Goal: Information Seeking & Learning: Learn about a topic

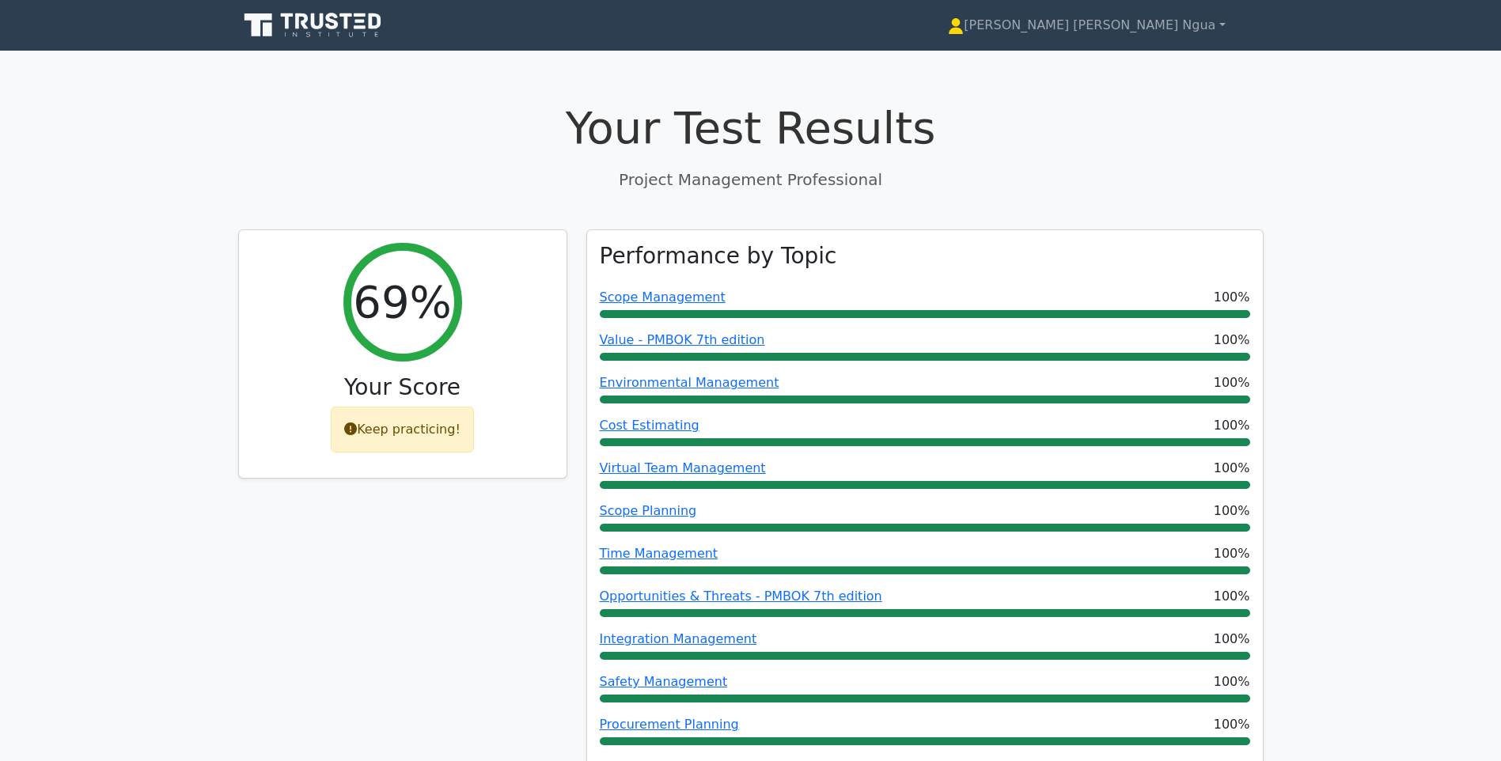
click at [339, 27] on icon at bounding box center [314, 25] width 152 height 30
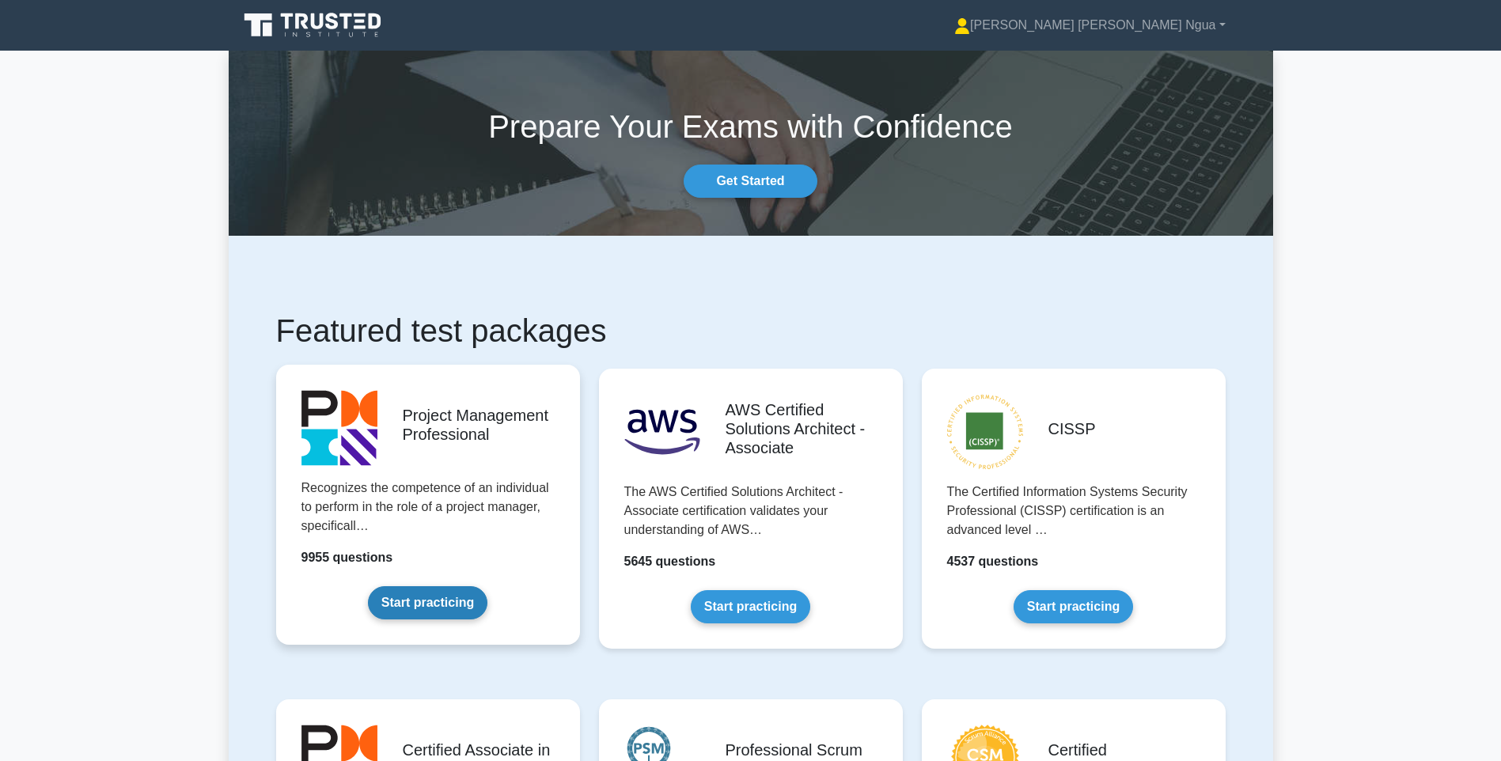
click at [468, 586] on link "Start practicing" at bounding box center [427, 602] width 119 height 33
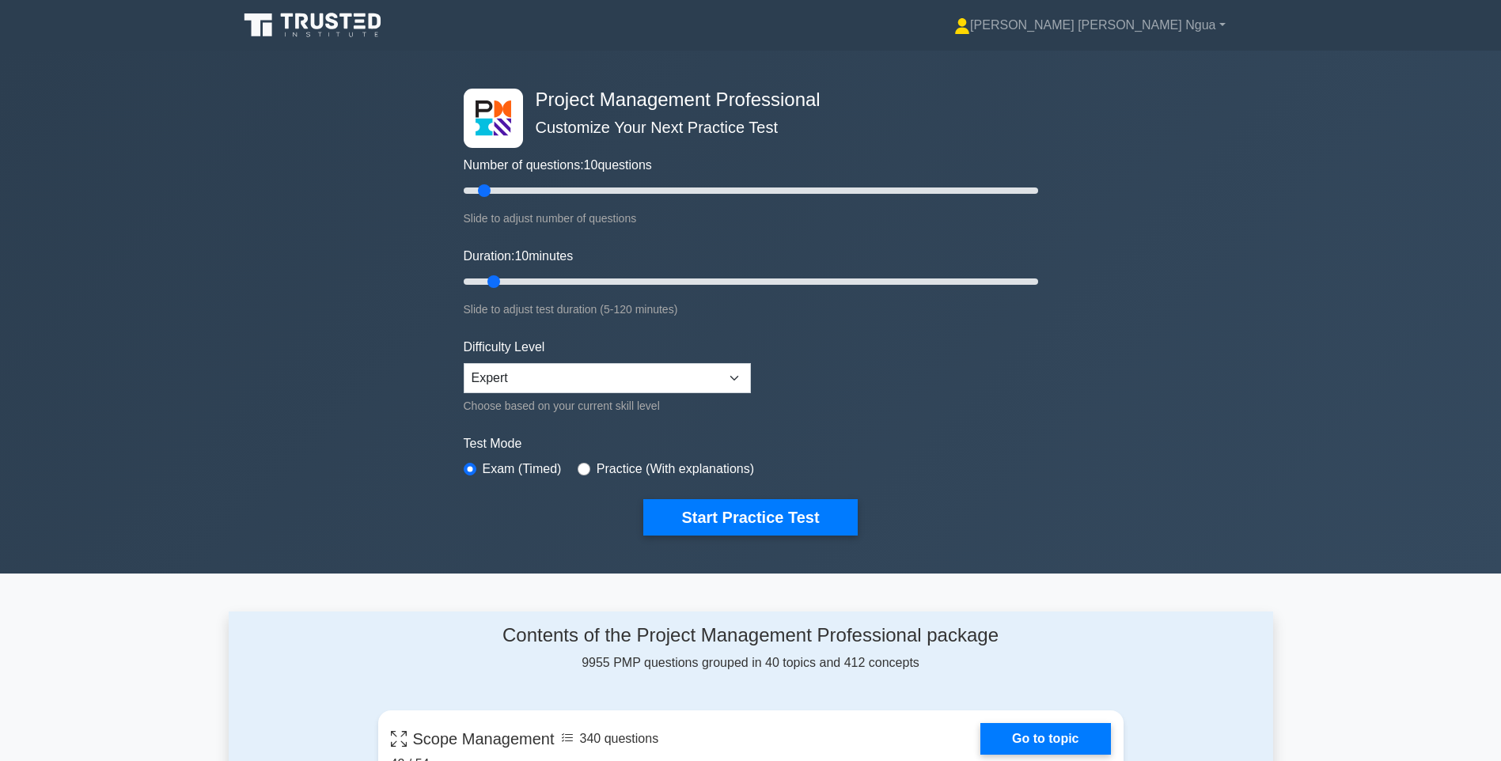
click at [1479, 358] on div "Project Management Professional Customize Your Next Practice Test Number of que…" at bounding box center [750, 312] width 1501 height 523
click at [629, 183] on input "Number of questions: 60 questions" at bounding box center [751, 190] width 574 height 19
click at [655, 191] on input "Number of questions: 60 questions" at bounding box center [751, 190] width 574 height 19
click at [686, 190] on input "Number of questions: 70 questions" at bounding box center [751, 190] width 574 height 19
click at [707, 191] on input "Number of questions: 80 questions" at bounding box center [751, 190] width 574 height 19
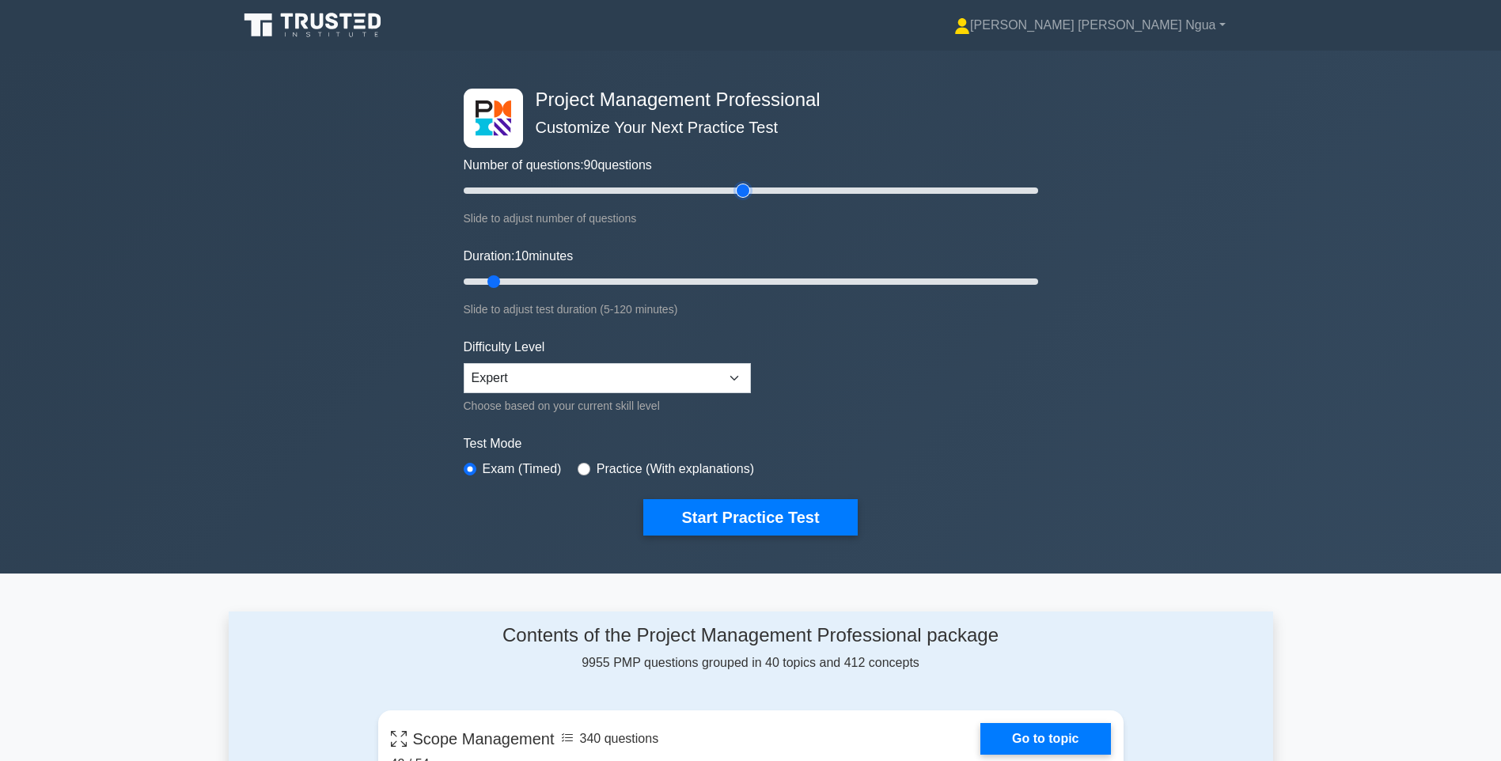
click at [739, 189] on input "Number of questions: 90 questions" at bounding box center [751, 190] width 574 height 19
click at [695, 195] on input "Number of questions: 100 questions" at bounding box center [751, 190] width 574 height 19
type input "80"
click at [683, 191] on input "Number of questions: 85 questions" at bounding box center [751, 190] width 574 height 19
type input "45"
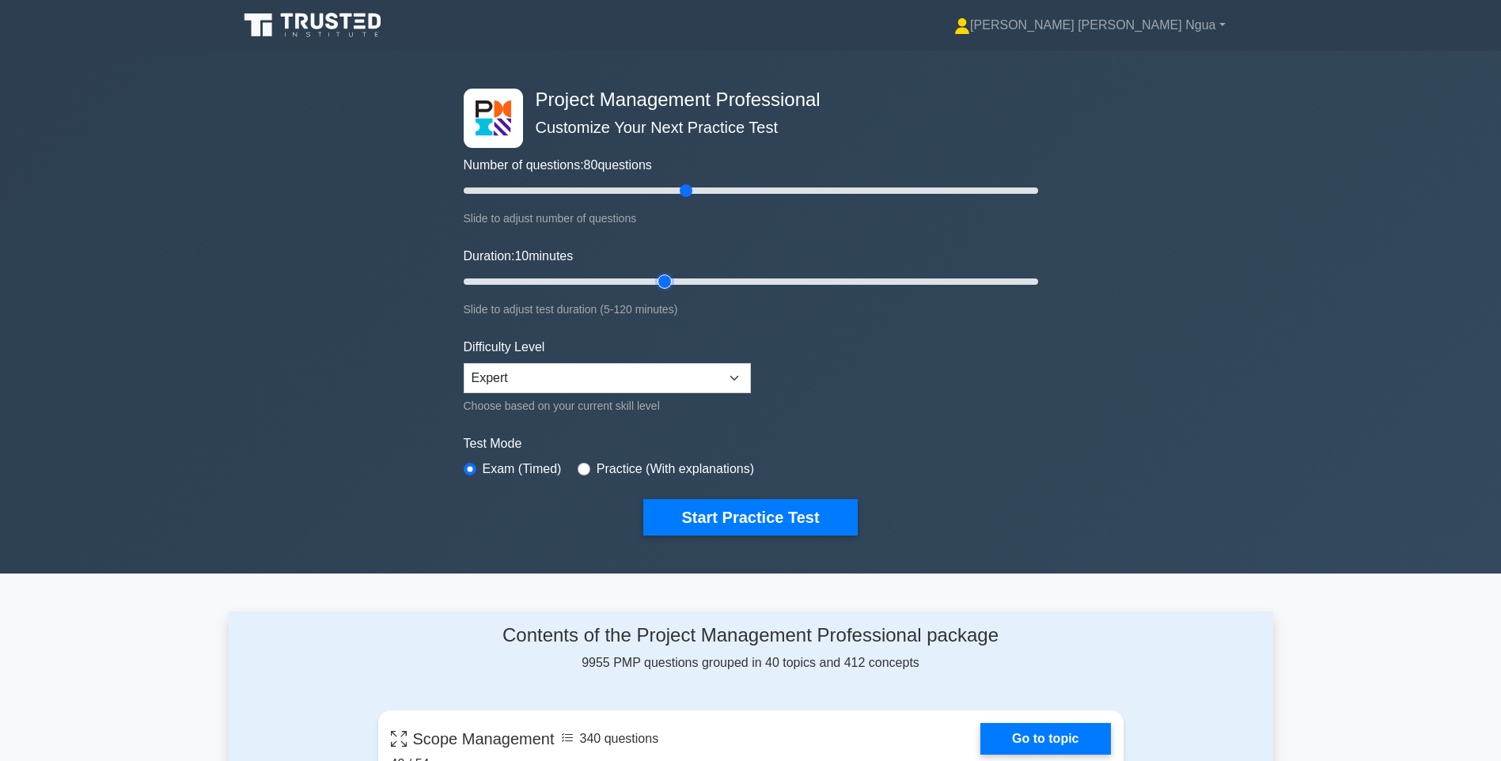
click at [676, 282] on input "Duration: 10 minutes" at bounding box center [751, 281] width 574 height 19
click at [661, 191] on input "Number of questions: 80 questions" at bounding box center [751, 190] width 574 height 19
click at [665, 189] on input "Number of questions: 70 questions" at bounding box center [751, 190] width 574 height 19
type input "85"
click at [702, 186] on input "Number of questions: 85 questions" at bounding box center [751, 190] width 574 height 19
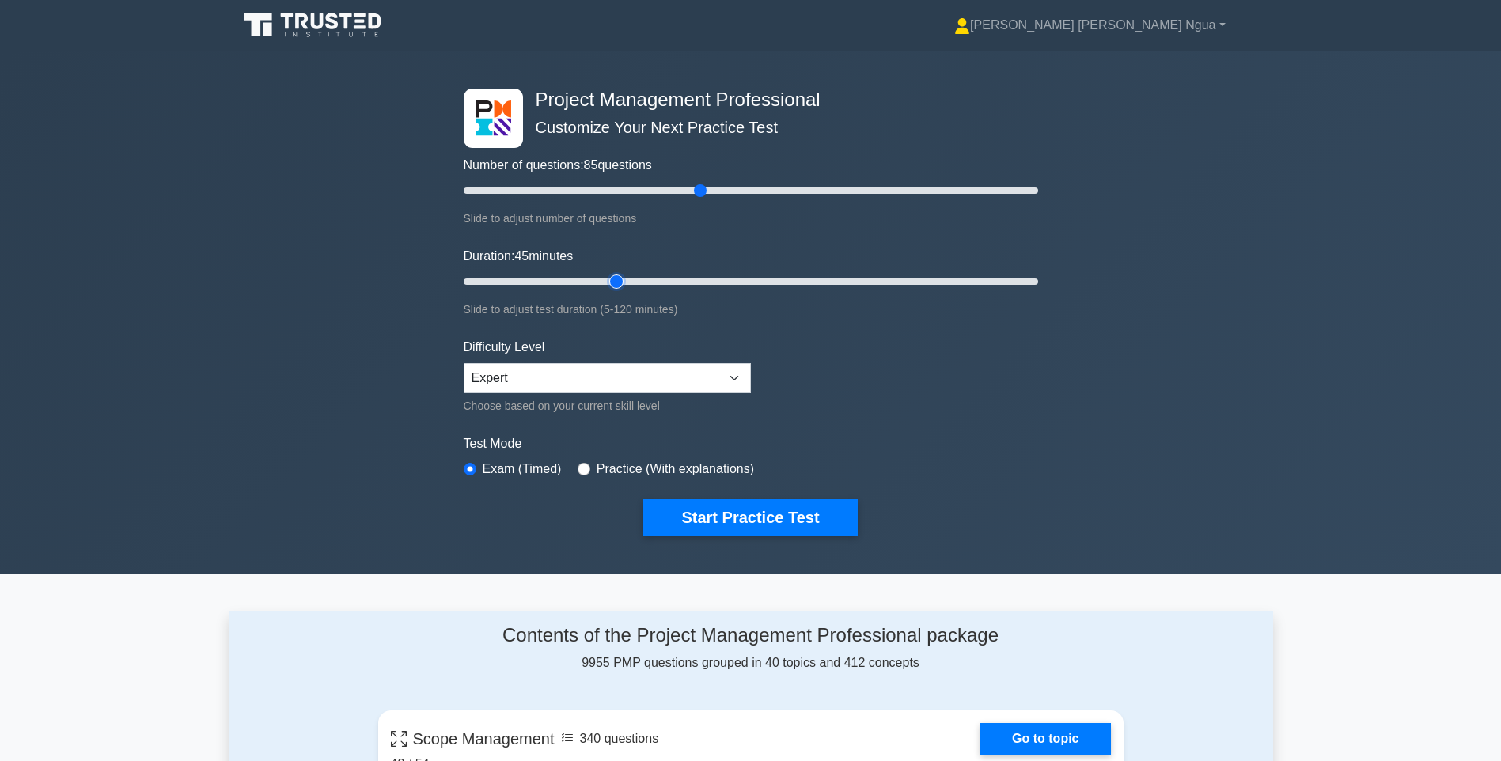
type input "35"
click at [605, 275] on input "Duration: 45 minutes" at bounding box center [751, 281] width 574 height 19
